Goal: Task Accomplishment & Management: Complete application form

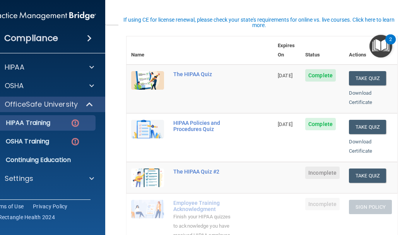
scroll to position [116, 0]
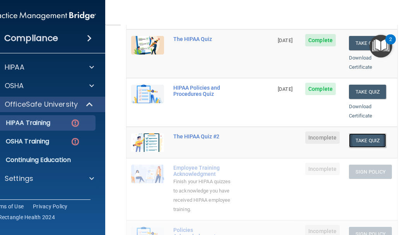
click at [360, 133] on button "Take Quiz" at bounding box center [367, 140] width 37 height 14
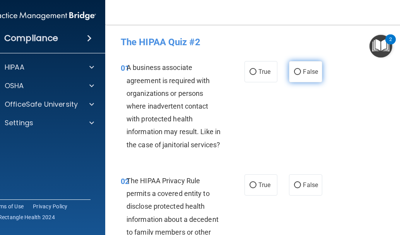
click at [308, 71] on span "False" at bounding box center [310, 71] width 15 height 7
click at [301, 71] on input "False" at bounding box center [297, 72] width 7 height 6
radio input "true"
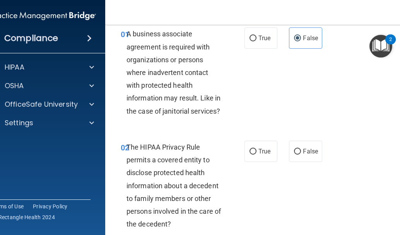
scroll to position [77, 0]
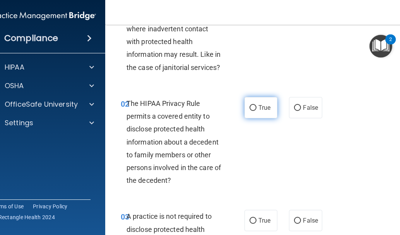
click at [250, 107] on input "True" at bounding box center [253, 108] width 7 height 6
radio input "true"
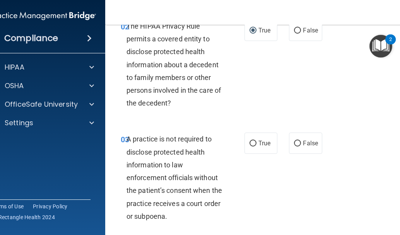
scroll to position [232, 0]
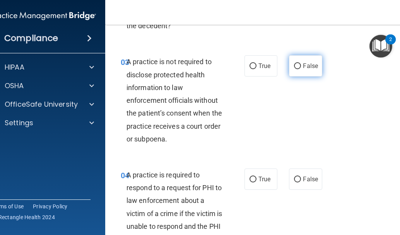
click at [298, 65] on label "False" at bounding box center [305, 65] width 33 height 21
click at [298, 65] on input "False" at bounding box center [297, 66] width 7 height 6
radio input "true"
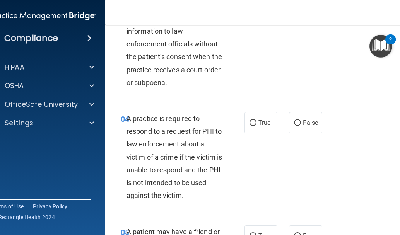
scroll to position [348, 0]
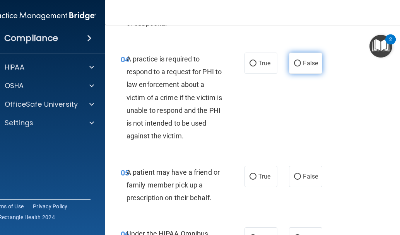
click at [298, 65] on label "False" at bounding box center [305, 63] width 33 height 21
click at [298, 65] on input "False" at bounding box center [297, 64] width 7 height 6
radio input "true"
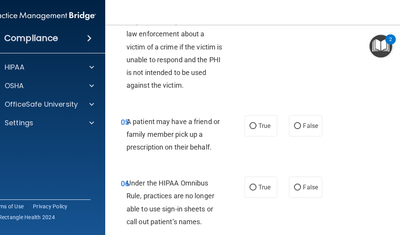
scroll to position [426, 0]
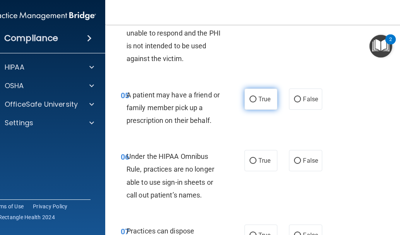
click at [263, 103] on label "True" at bounding box center [260, 99] width 33 height 21
click at [256, 103] on input "True" at bounding box center [253, 100] width 7 height 6
radio input "true"
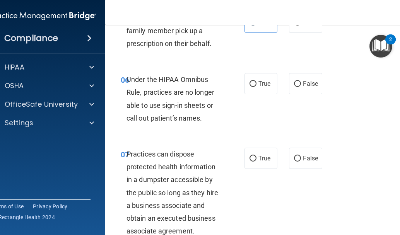
scroll to position [503, 0]
click at [255, 86] on label "True" at bounding box center [260, 83] width 33 height 21
click at [255, 86] on input "True" at bounding box center [253, 84] width 7 height 6
radio input "true"
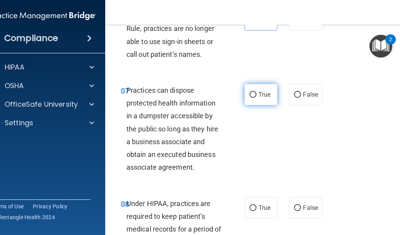
scroll to position [580, 0]
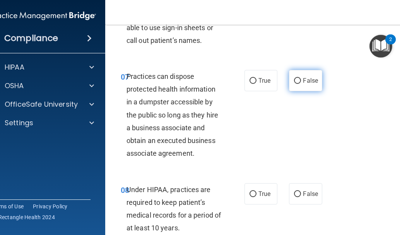
click at [298, 80] on input "False" at bounding box center [297, 81] width 7 height 6
radio input "true"
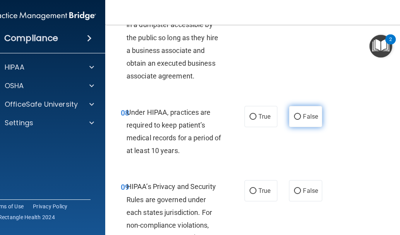
scroll to position [696, 0]
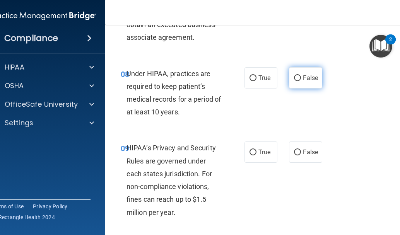
click at [297, 83] on label "False" at bounding box center [305, 77] width 33 height 21
click at [297, 81] on input "False" at bounding box center [297, 78] width 7 height 6
radio input "true"
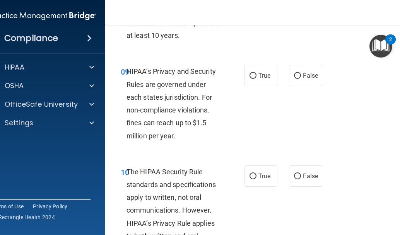
scroll to position [774, 0]
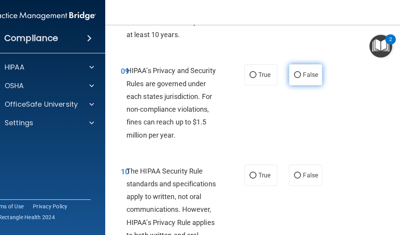
click at [303, 78] on span "False" at bounding box center [310, 74] width 15 height 7
click at [301, 78] on input "False" at bounding box center [297, 75] width 7 height 6
radio input "true"
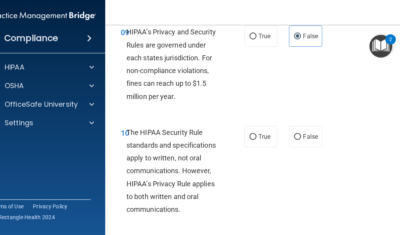
scroll to position [851, 0]
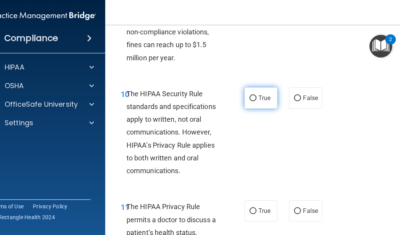
click at [260, 94] on span "True" at bounding box center [264, 97] width 12 height 7
click at [256, 96] on input "True" at bounding box center [253, 99] width 7 height 6
radio input "true"
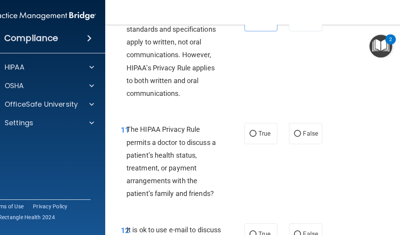
scroll to position [967, 0]
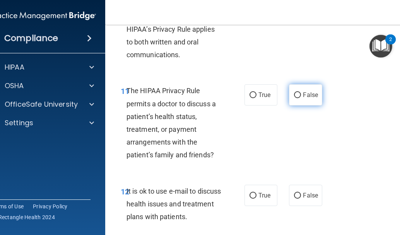
click at [290, 99] on label "False" at bounding box center [305, 94] width 33 height 21
click at [294, 98] on input "False" at bounding box center [297, 95] width 7 height 6
radio input "true"
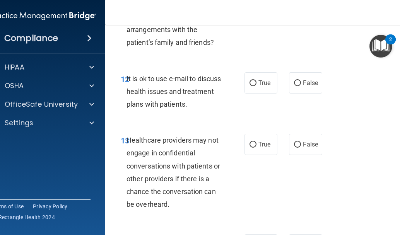
scroll to position [1083, 0]
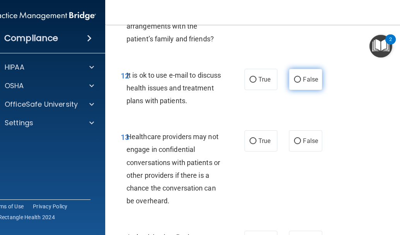
click at [294, 81] on input "False" at bounding box center [297, 80] width 7 height 6
radio input "true"
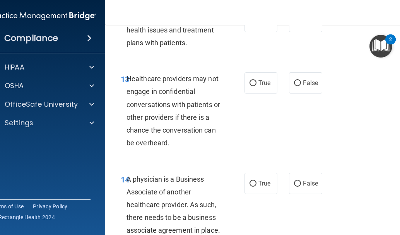
scroll to position [1161, 0]
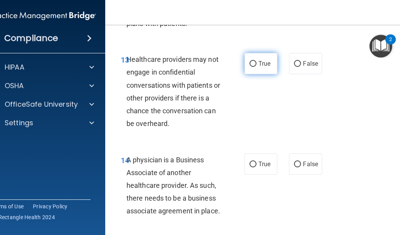
click at [258, 67] on span "True" at bounding box center [264, 63] width 12 height 7
click at [256, 67] on input "True" at bounding box center [253, 64] width 7 height 6
radio input "true"
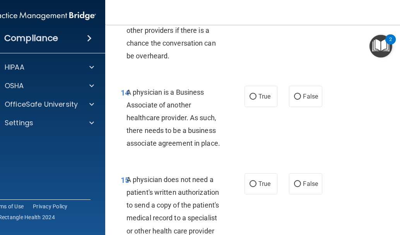
scroll to position [1277, 0]
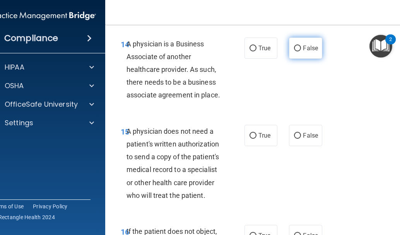
click at [297, 51] on input "False" at bounding box center [297, 49] width 7 height 6
radio input "true"
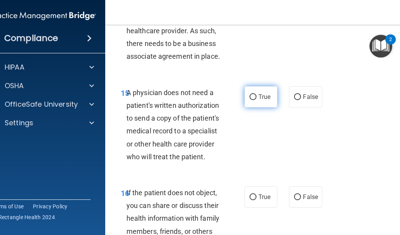
scroll to position [1354, 0]
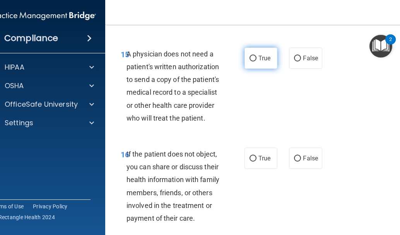
click at [263, 59] on span "True" at bounding box center [264, 58] width 12 height 7
click at [256, 59] on input "True" at bounding box center [253, 59] width 7 height 6
radio input "true"
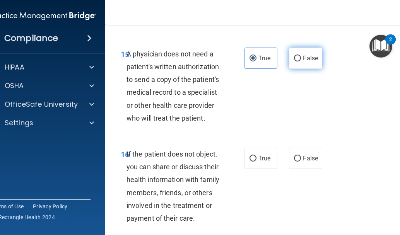
drag, startPoint x: 305, startPoint y: 54, endPoint x: 311, endPoint y: 53, distance: 5.9
click at [309, 53] on label "False" at bounding box center [305, 58] width 33 height 21
click at [298, 56] on label "False" at bounding box center [305, 58] width 33 height 21
click at [298, 56] on input "False" at bounding box center [297, 59] width 7 height 6
radio input "true"
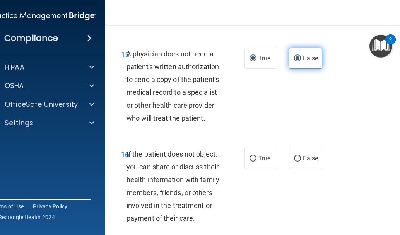
radio input "false"
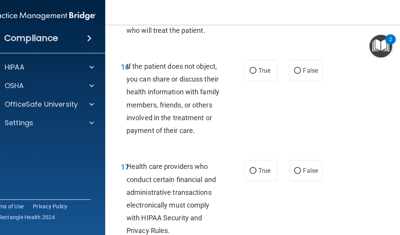
scroll to position [1470, 0]
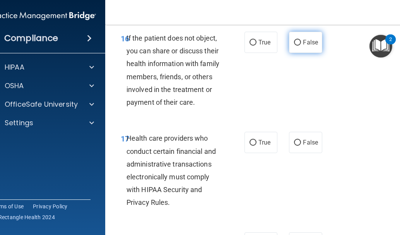
click at [308, 40] on span "False" at bounding box center [310, 42] width 15 height 7
click at [296, 43] on input "False" at bounding box center [297, 43] width 7 height 6
radio input "true"
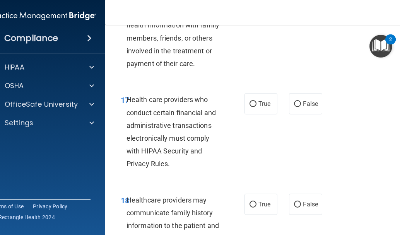
scroll to position [1547, 0]
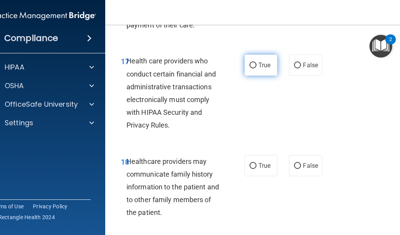
click at [253, 70] on label "True" at bounding box center [260, 65] width 33 height 21
click at [253, 68] on input "True" at bounding box center [253, 66] width 7 height 6
radio input "true"
click at [253, 70] on label "True" at bounding box center [260, 65] width 33 height 21
click at [253, 68] on input "True" at bounding box center [253, 66] width 7 height 6
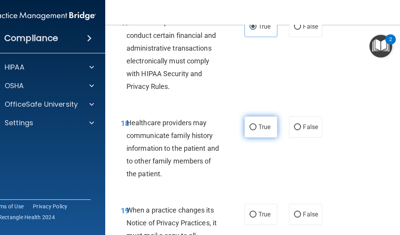
scroll to position [1625, 0]
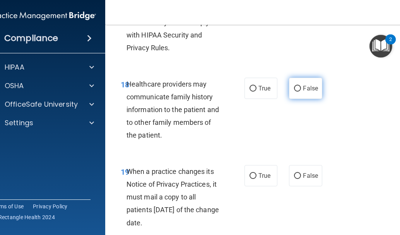
click at [303, 88] on span "False" at bounding box center [310, 88] width 15 height 7
click at [300, 88] on input "False" at bounding box center [297, 89] width 7 height 6
radio input "true"
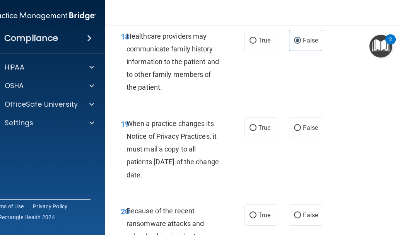
scroll to position [1741, 0]
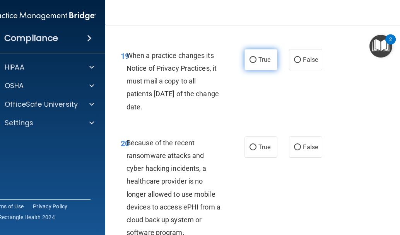
click at [263, 63] on label "True" at bounding box center [260, 59] width 33 height 21
click at [256, 63] on input "True" at bounding box center [253, 60] width 7 height 6
radio input "true"
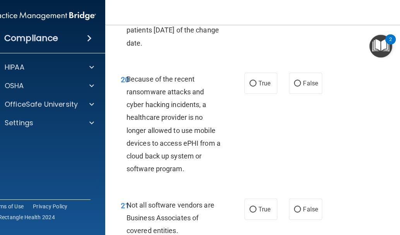
scroll to position [1818, 0]
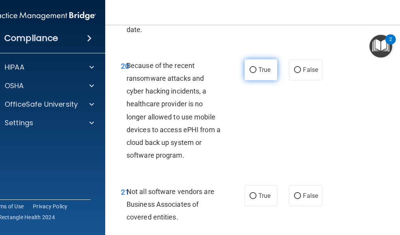
click at [258, 67] on span "True" at bounding box center [264, 69] width 12 height 7
click at [256, 67] on input "True" at bounding box center [253, 70] width 7 height 6
radio input "true"
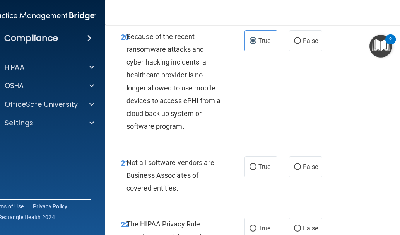
scroll to position [1896, 0]
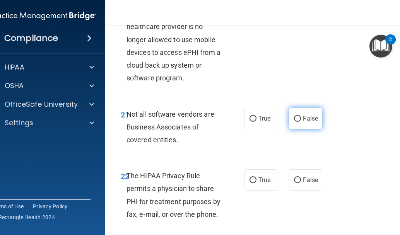
click at [294, 118] on input "False" at bounding box center [297, 119] width 7 height 6
radio input "true"
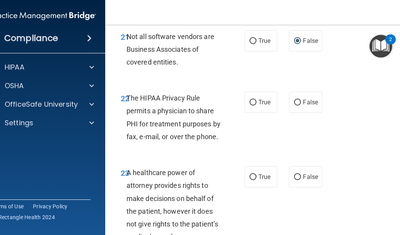
scroll to position [1973, 0]
click at [296, 102] on input "False" at bounding box center [297, 103] width 7 height 6
radio input "true"
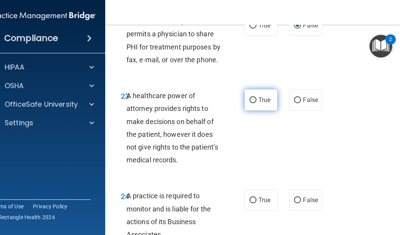
click at [258, 101] on span "True" at bounding box center [264, 99] width 12 height 7
click at [256, 101] on input "True" at bounding box center [253, 100] width 7 height 6
radio input "true"
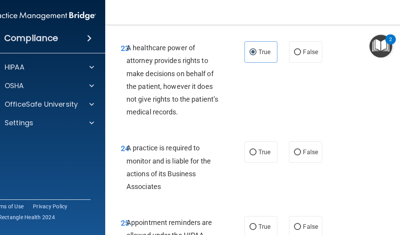
scroll to position [2128, 0]
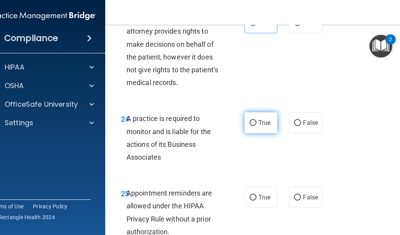
click at [245, 121] on label "True" at bounding box center [260, 122] width 33 height 21
click at [250, 121] on input "True" at bounding box center [253, 123] width 7 height 6
radio input "true"
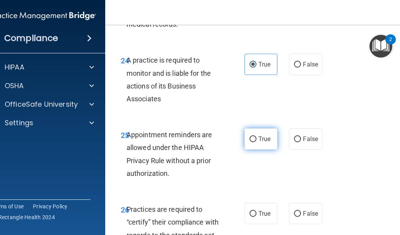
scroll to position [2205, 0]
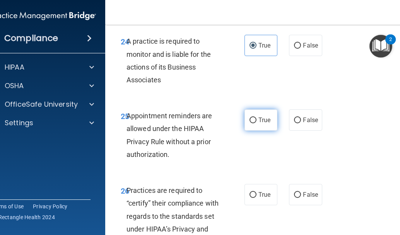
click at [258, 118] on span "True" at bounding box center [264, 119] width 12 height 7
click at [256, 118] on input "True" at bounding box center [253, 121] width 7 height 6
radio input "true"
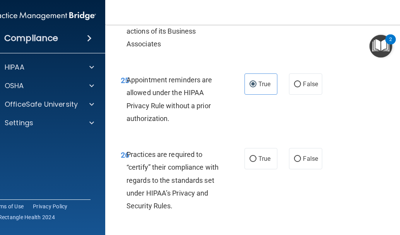
scroll to position [2282, 0]
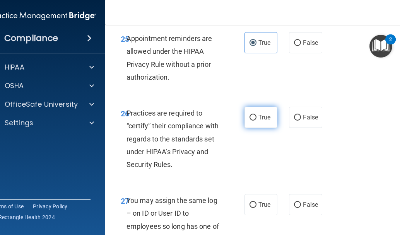
click at [255, 121] on label "True" at bounding box center [260, 117] width 33 height 21
click at [255, 121] on input "True" at bounding box center [253, 118] width 7 height 6
radio input "true"
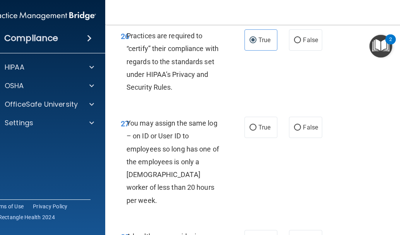
scroll to position [2437, 0]
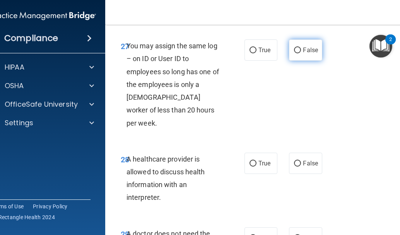
click at [296, 52] on input "False" at bounding box center [297, 51] width 7 height 6
radio input "true"
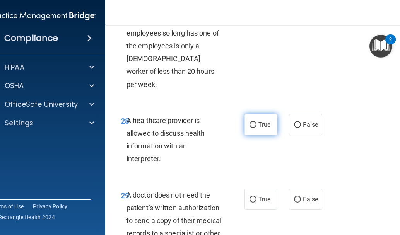
click at [254, 114] on label "True" at bounding box center [260, 124] width 33 height 21
click at [254, 122] on input "True" at bounding box center [253, 125] width 7 height 6
radio input "true"
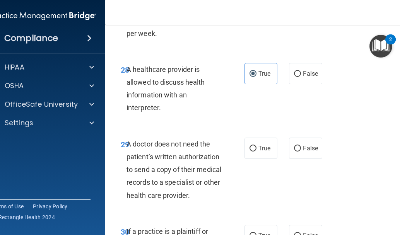
scroll to position [2553, 0]
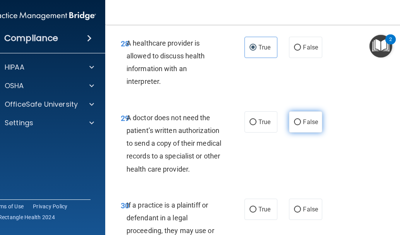
click at [297, 120] on input "False" at bounding box center [297, 123] width 7 height 6
radio input "true"
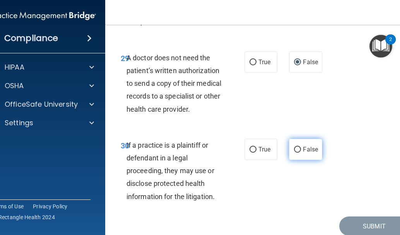
scroll to position [2631, 0]
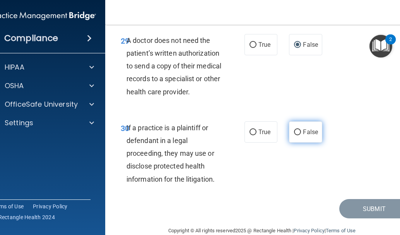
click at [298, 130] on input "False" at bounding box center [297, 133] width 7 height 6
radio input "true"
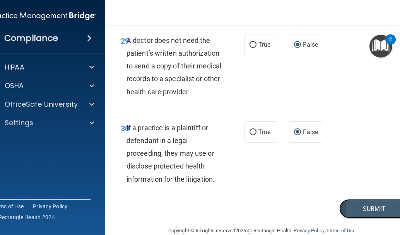
click at [355, 199] on button "Submit" at bounding box center [374, 209] width 70 height 20
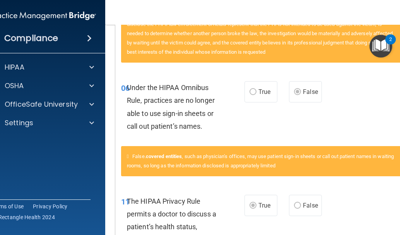
scroll to position [309, 0]
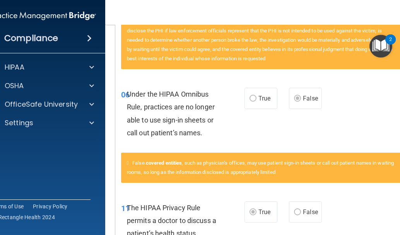
click at [256, 103] on label "True" at bounding box center [260, 98] width 33 height 21
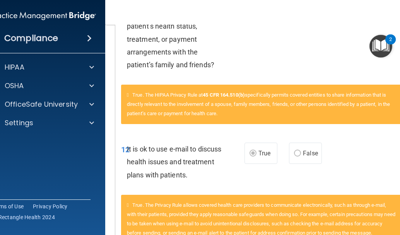
scroll to position [580, 0]
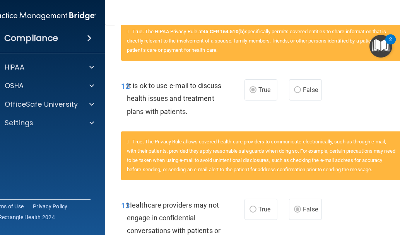
click at [299, 92] on label "False" at bounding box center [305, 89] width 33 height 21
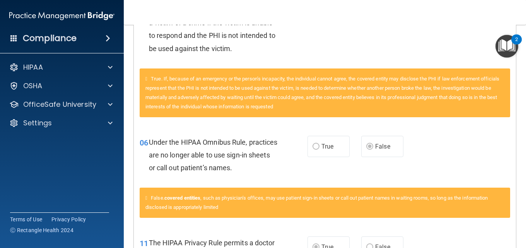
scroll to position [232, 0]
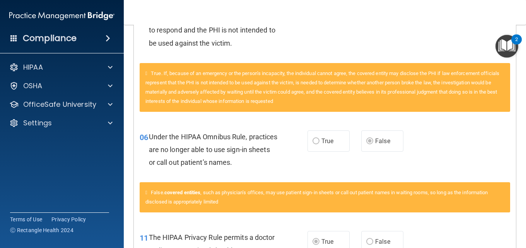
drag, startPoint x: 392, startPoint y: 110, endPoint x: 384, endPoint y: 128, distance: 19.0
drag, startPoint x: 384, startPoint y: 128, endPoint x: 344, endPoint y: 154, distance: 47.7
click at [344, 154] on div "06 Under the HIPAA Omnibus Rule, practices are no longer able to use sign-in sh…" at bounding box center [325, 152] width 382 height 62
click at [373, 166] on div "06 Under the HIPAA Omnibus Rule, practices are no longer able to use sign-in sh…" at bounding box center [325, 152] width 382 height 62
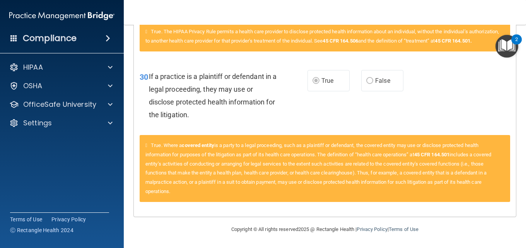
scroll to position [1946, 0]
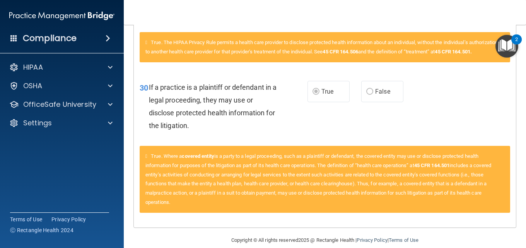
click at [377, 95] on span "False" at bounding box center [382, 91] width 15 height 7
click at [321, 95] on span "True" at bounding box center [327, 91] width 12 height 7
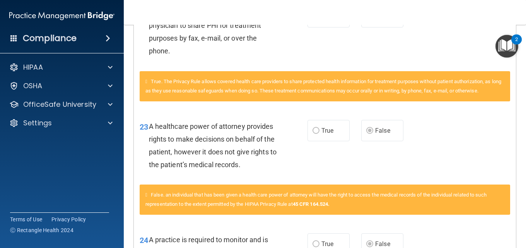
scroll to position [1443, 0]
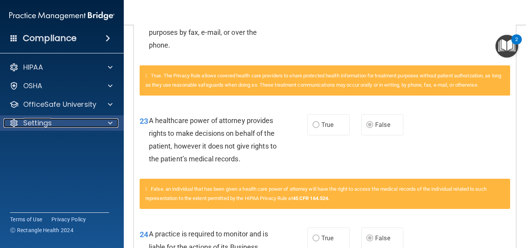
click at [91, 125] on div "Settings" at bounding box center [51, 122] width 96 height 9
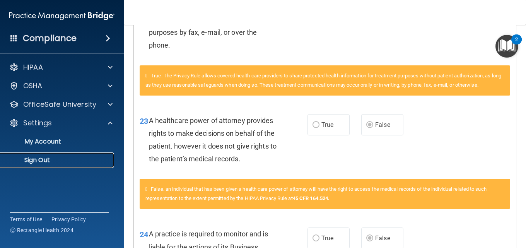
click at [58, 157] on p "Sign Out" at bounding box center [58, 160] width 106 height 8
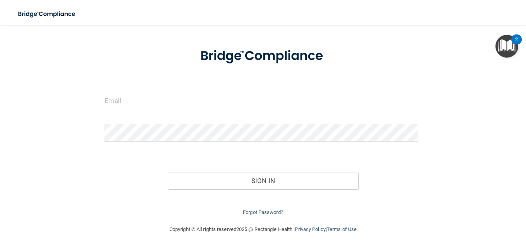
scroll to position [32, 0]
